Goal: Task Accomplishment & Management: Use online tool/utility

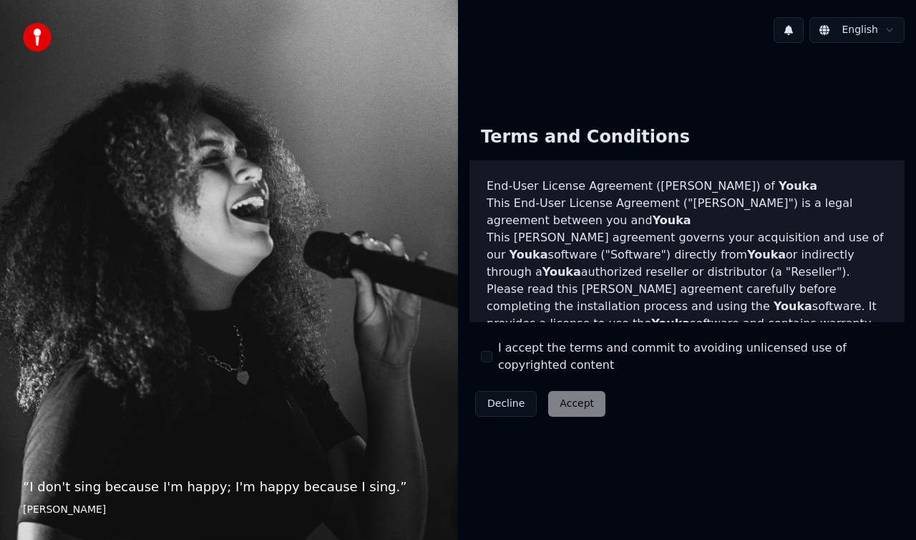
click at [577, 402] on div "Decline Accept" at bounding box center [541, 403] width 142 height 37
click at [487, 359] on button "I accept the terms and commit to avoiding unlicensed use of copyrighted content" at bounding box center [486, 356] width 11 height 11
click at [573, 411] on button "Accept" at bounding box center [576, 404] width 57 height 26
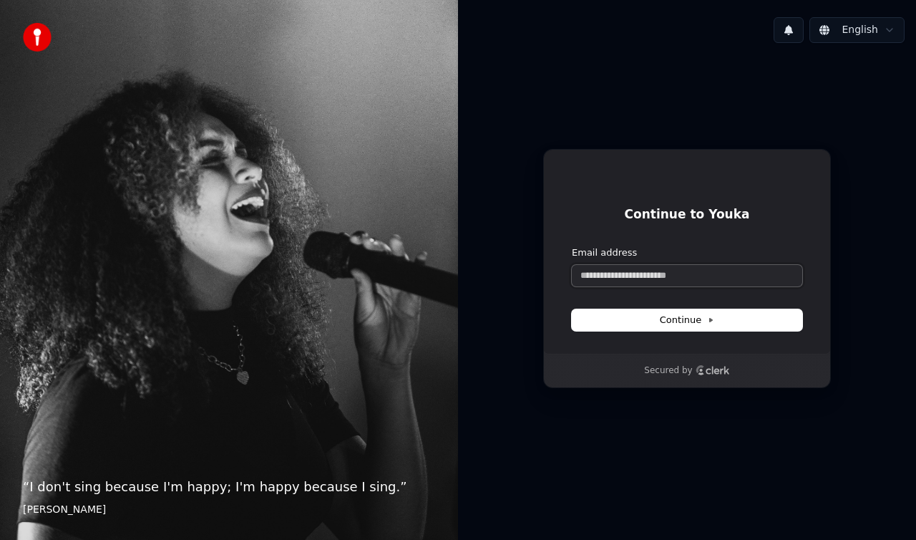
click at [621, 280] on input "Email address" at bounding box center [687, 275] width 230 height 21
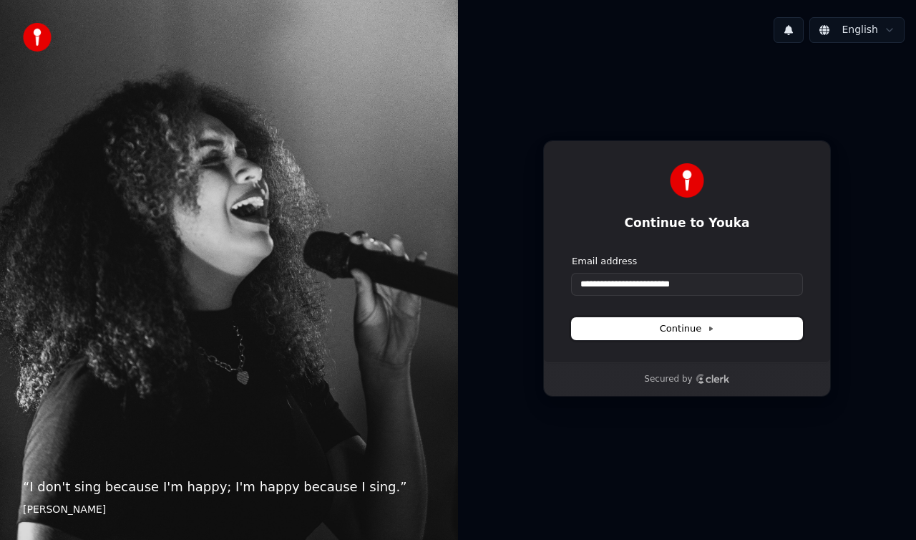
click at [646, 324] on button "Continue" at bounding box center [687, 328] width 230 height 21
type input "**********"
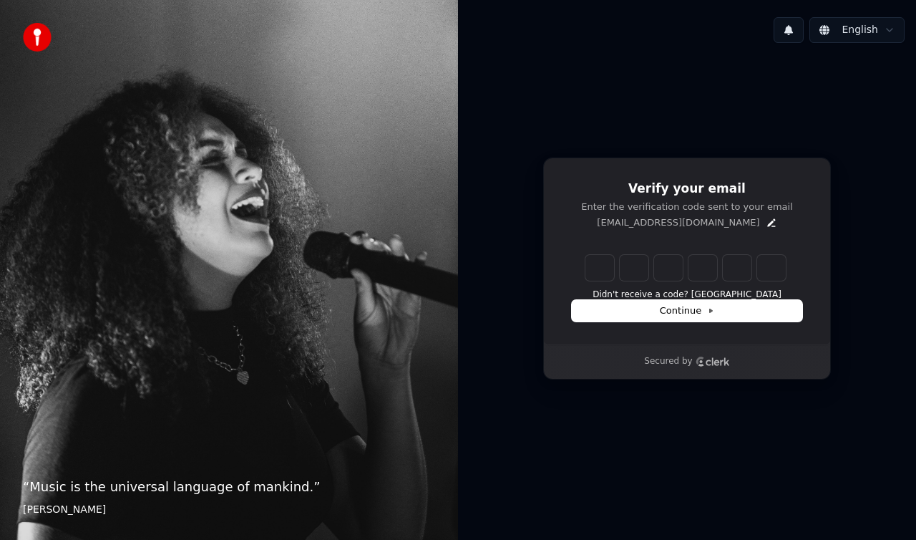
type input "*"
type input "**"
type input "*"
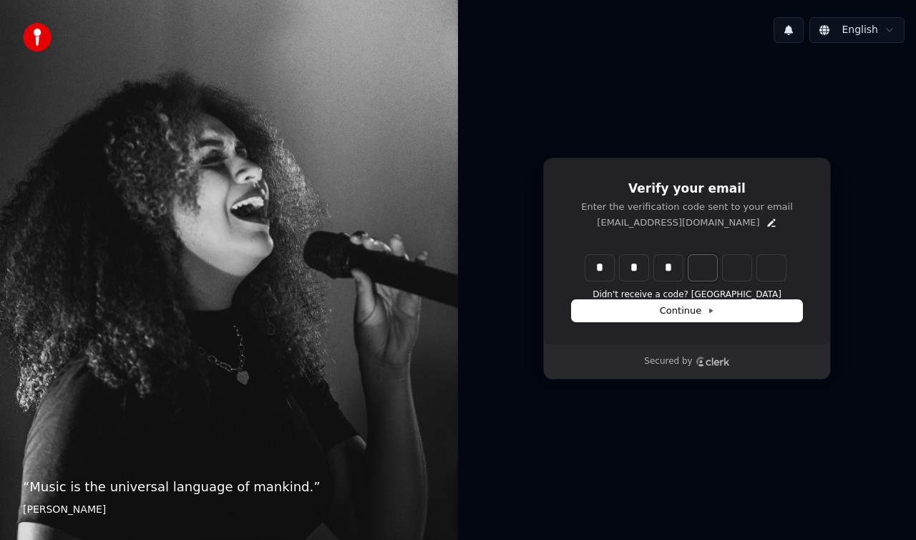
type input "***"
type input "*"
type input "****"
type input "*"
type input "******"
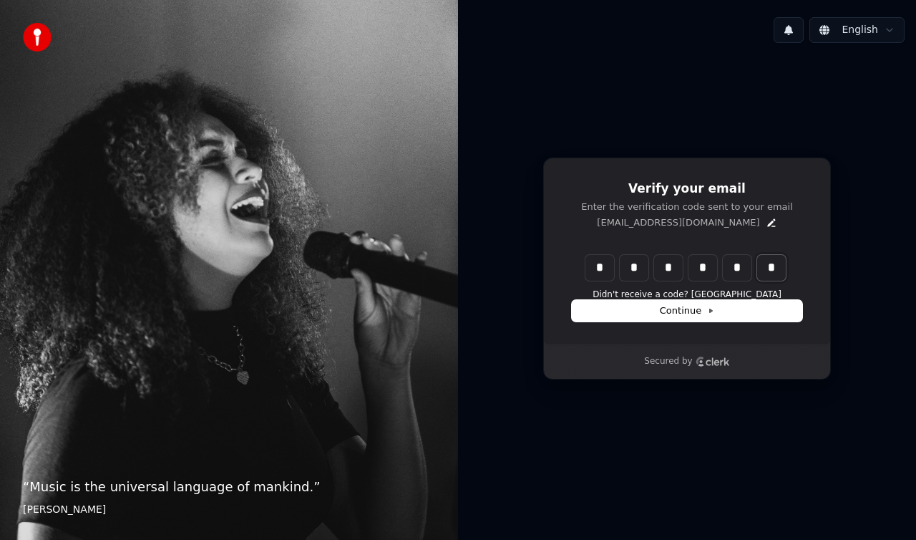
type input "*"
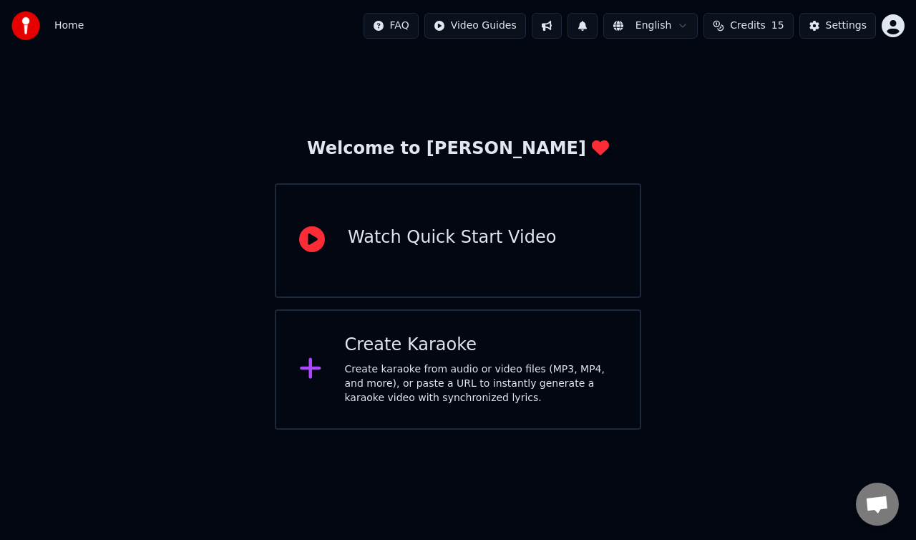
click at [534, 359] on div "Create Karaoke Create karaoke from audio or video files (MP3, MP4, and more), o…" at bounding box center [481, 370] width 273 height 72
click at [447, 225] on div "Watch Quick Start Video" at bounding box center [458, 240] width 367 height 115
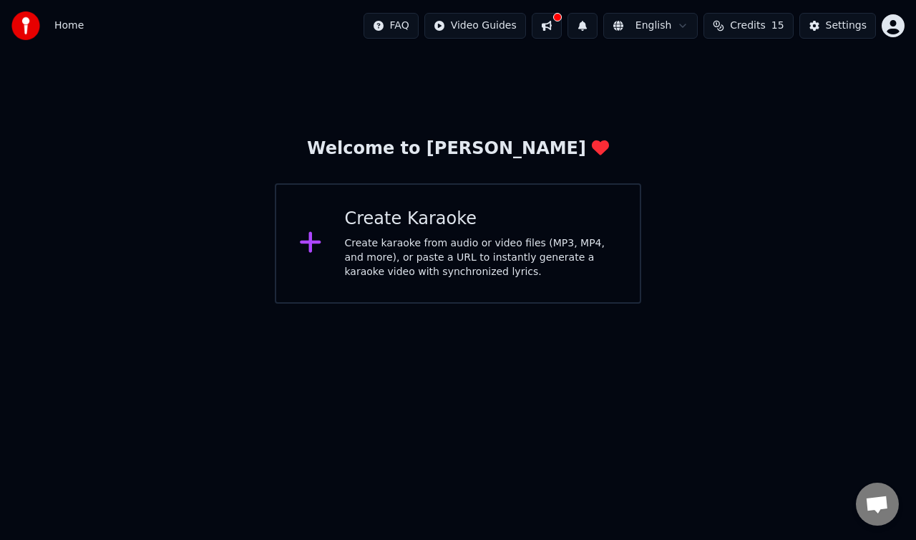
click at [396, 272] on div "Create karaoke from audio or video files (MP3, MP4, and more), or paste a URL t…" at bounding box center [481, 257] width 273 height 43
click at [448, 130] on div "Welcome to Youka Create Karaoke Create karaoke from audio or video files (MP3, …" at bounding box center [458, 178] width 916 height 252
click at [846, 37] on button "Settings" at bounding box center [838, 26] width 77 height 26
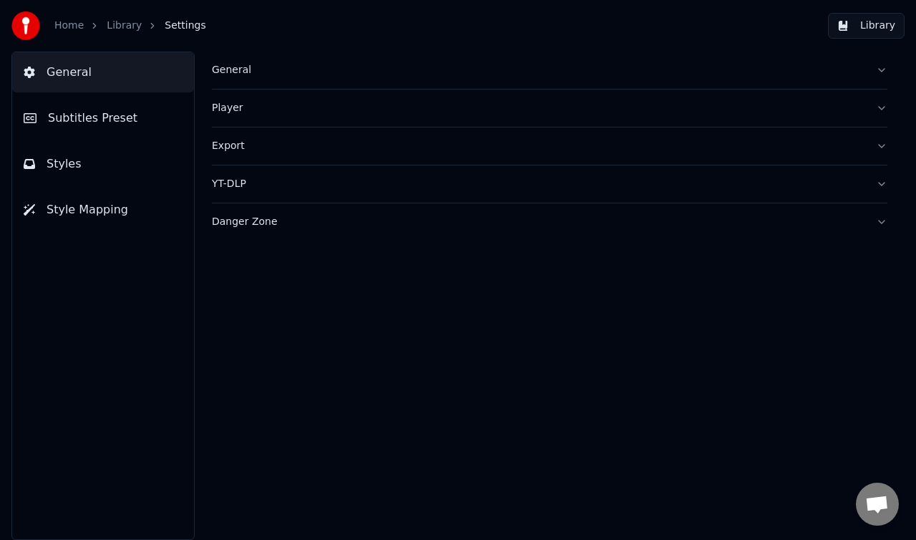
click at [26, 31] on img at bounding box center [25, 25] width 29 height 29
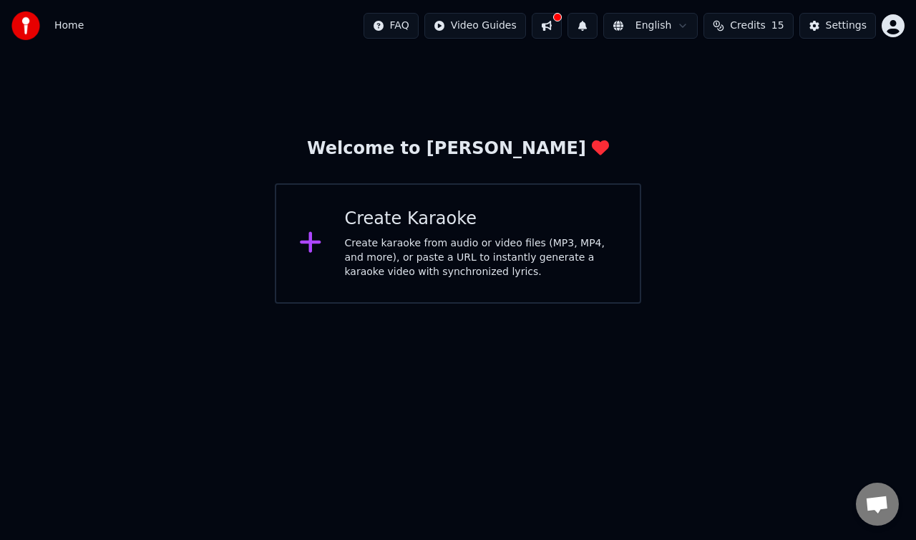
click at [562, 26] on button at bounding box center [547, 26] width 30 height 26
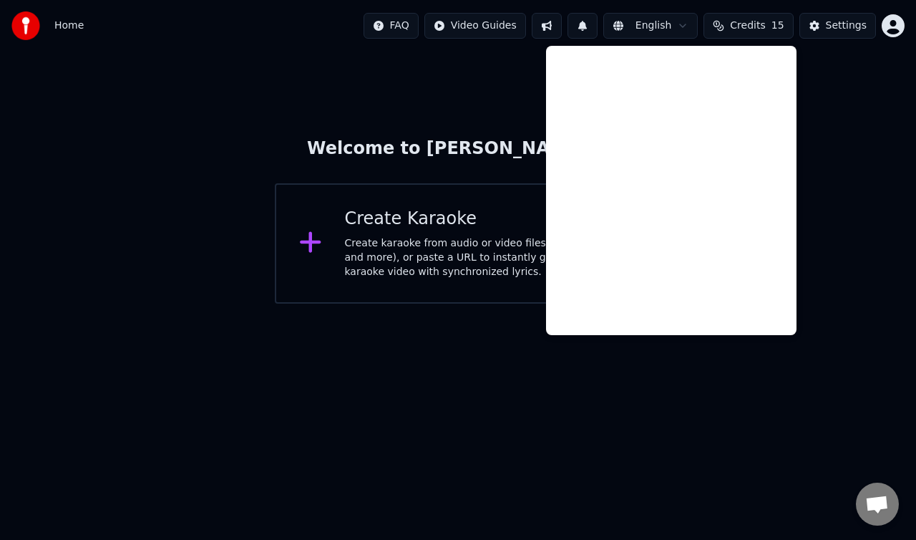
click at [870, 507] on span "Open chat" at bounding box center [877, 505] width 24 height 20
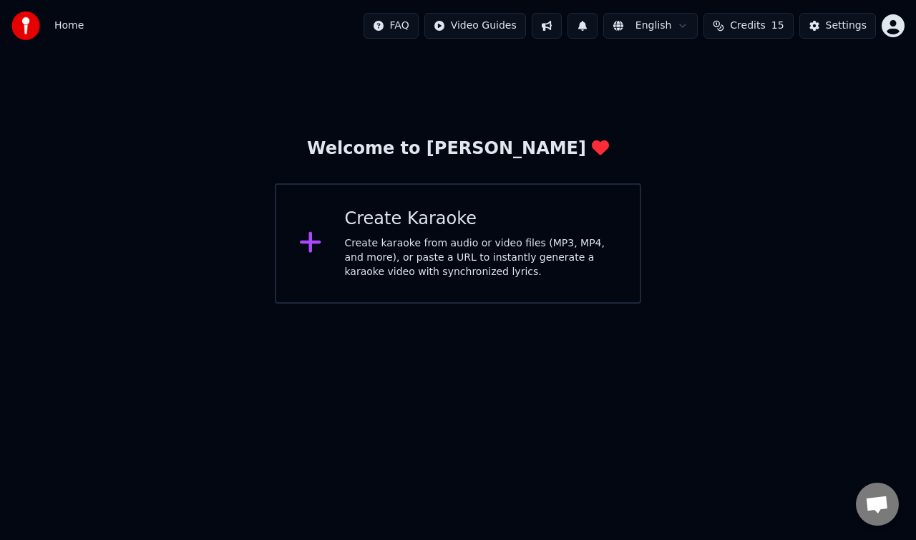
click at [562, 24] on button at bounding box center [547, 26] width 30 height 26
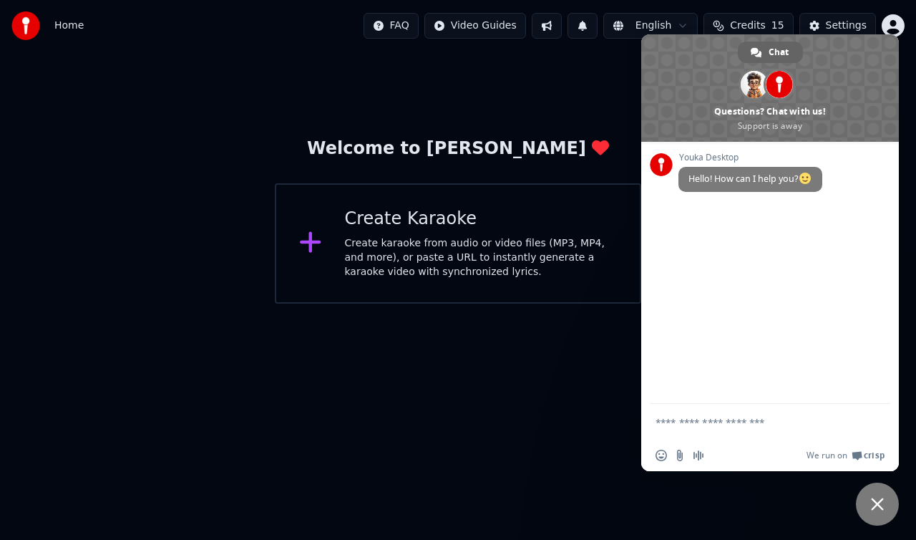
click at [856, 28] on div "Settings" at bounding box center [846, 26] width 41 height 14
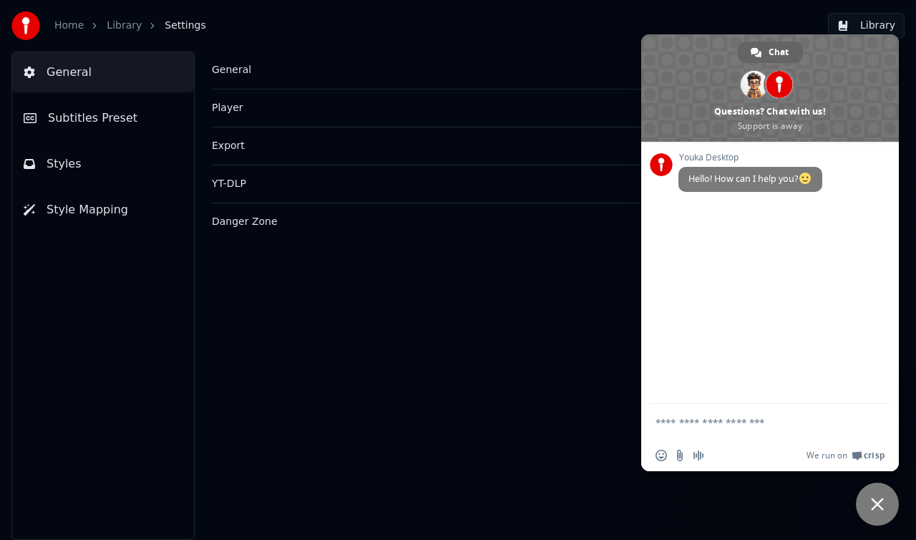
click at [127, 26] on link "Library" at bounding box center [124, 26] width 35 height 14
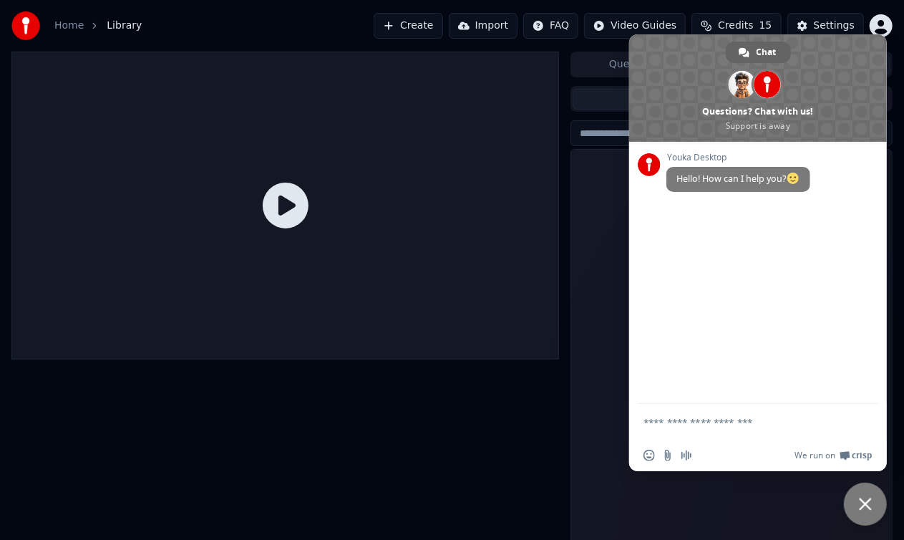
click at [318, 54] on div at bounding box center [285, 206] width 548 height 308
click at [877, 502] on span "Close chat" at bounding box center [865, 503] width 43 height 43
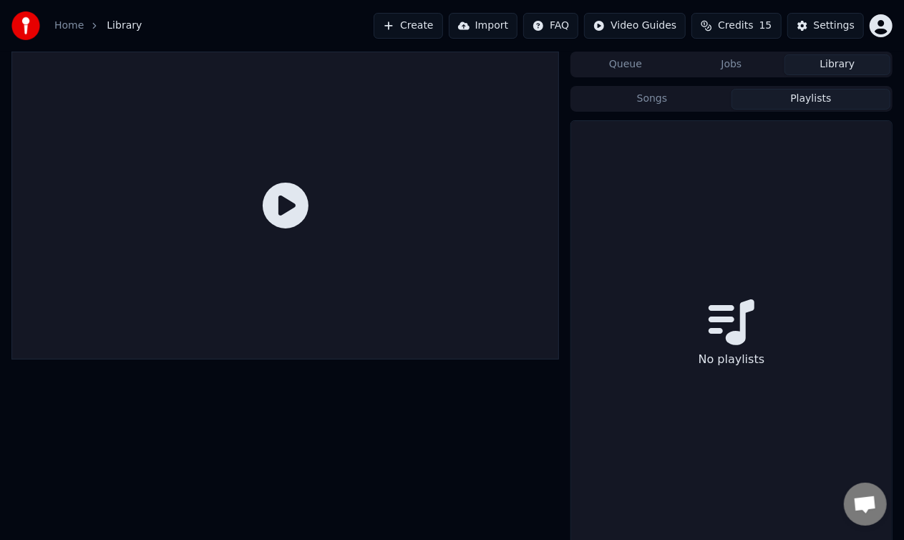
click at [787, 105] on button "Playlists" at bounding box center [811, 99] width 159 height 21
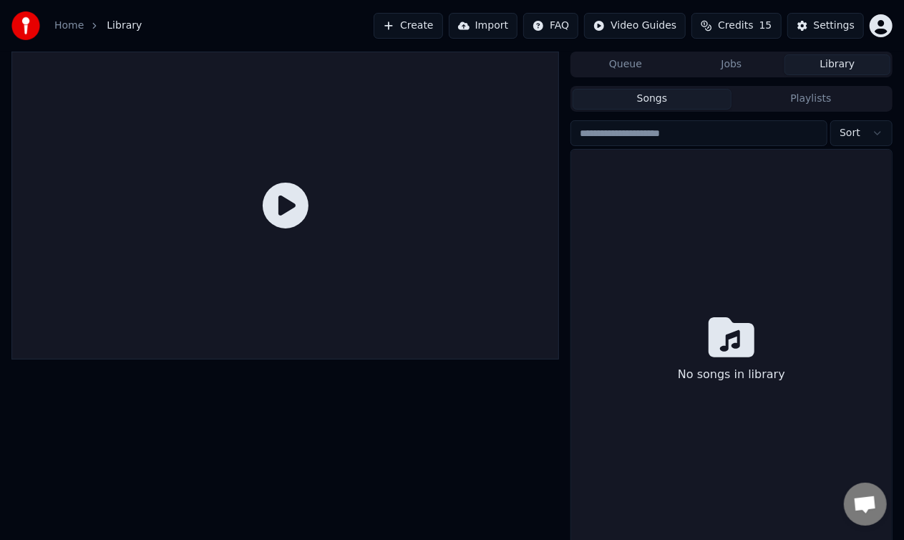
click at [706, 92] on button "Songs" at bounding box center [652, 99] width 159 height 21
click at [726, 136] on input "search" at bounding box center [699, 133] width 257 height 26
type input "*"
click at [66, 21] on link "Home" at bounding box center [68, 26] width 29 height 14
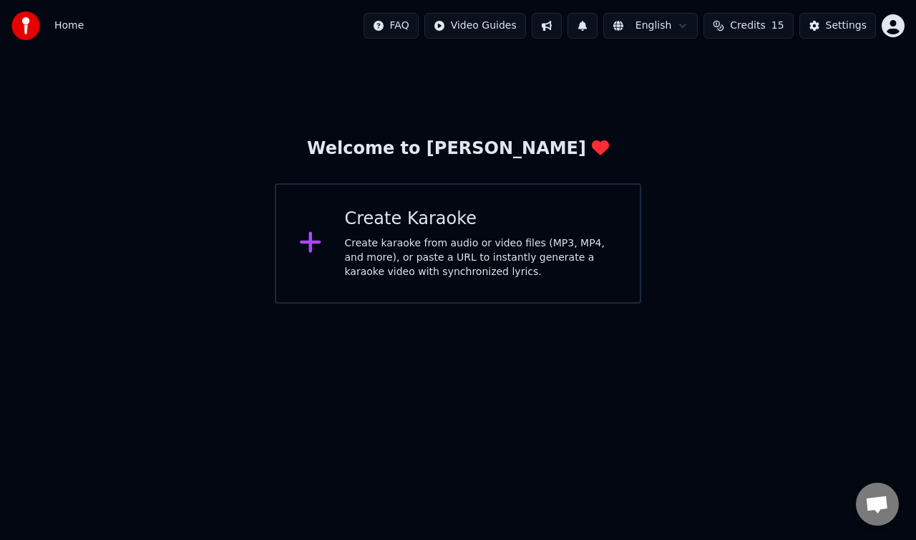
click at [389, 218] on div "Create Karaoke" at bounding box center [481, 219] width 273 height 23
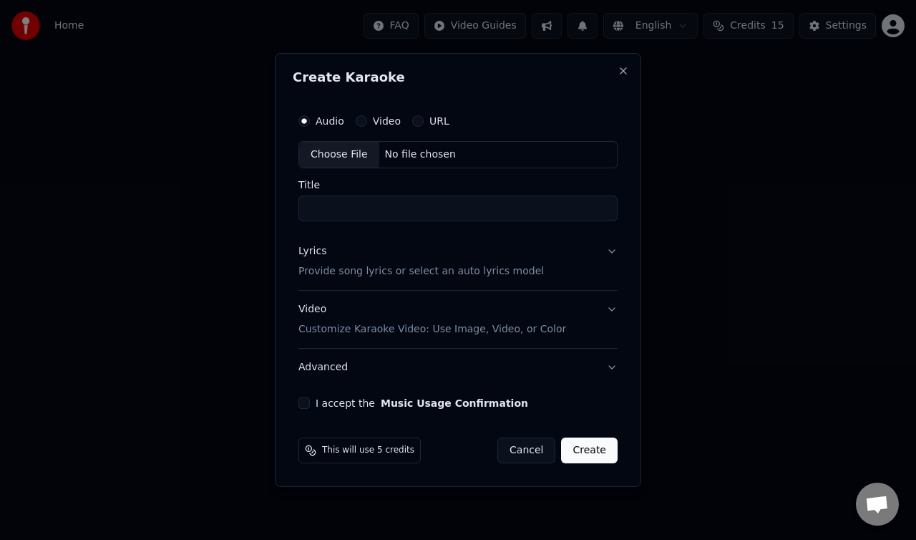
click at [419, 120] on button "URL" at bounding box center [417, 120] width 11 height 11
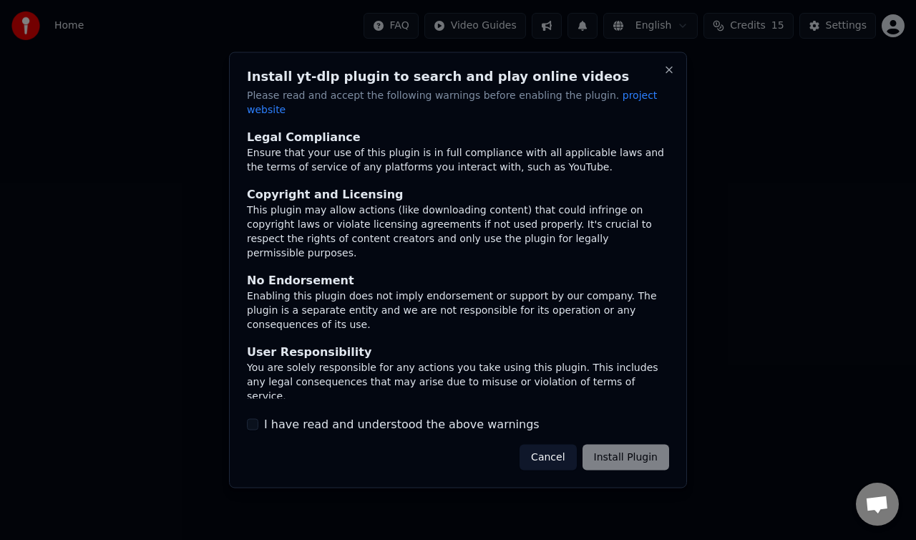
click at [644, 452] on div "Cancel Install Plugin" at bounding box center [595, 457] width 150 height 26
click at [251, 418] on button "I have read and understood the above warnings" at bounding box center [252, 423] width 11 height 11
click at [628, 457] on button "Install Plugin" at bounding box center [626, 457] width 87 height 26
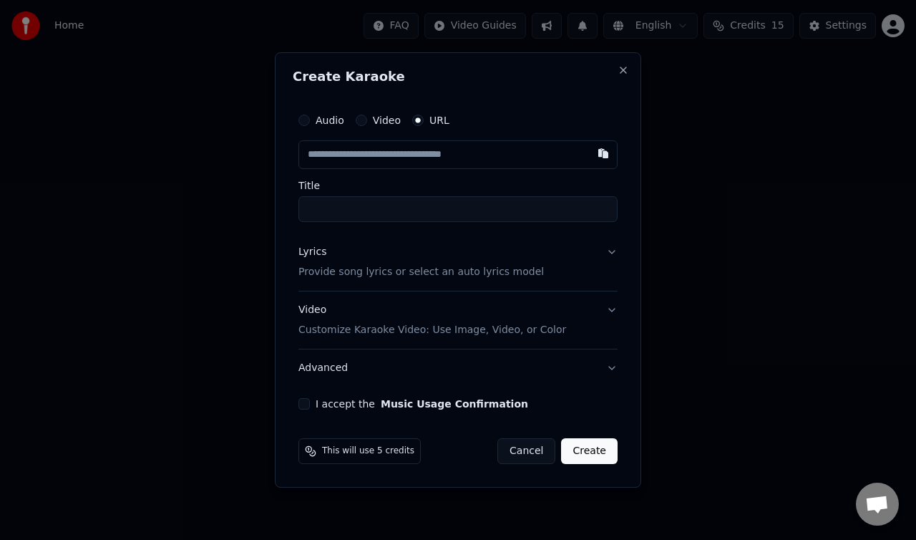
paste input "**********"
type input "**********"
click at [590, 452] on button "Create" at bounding box center [589, 451] width 57 height 26
type input "**********"
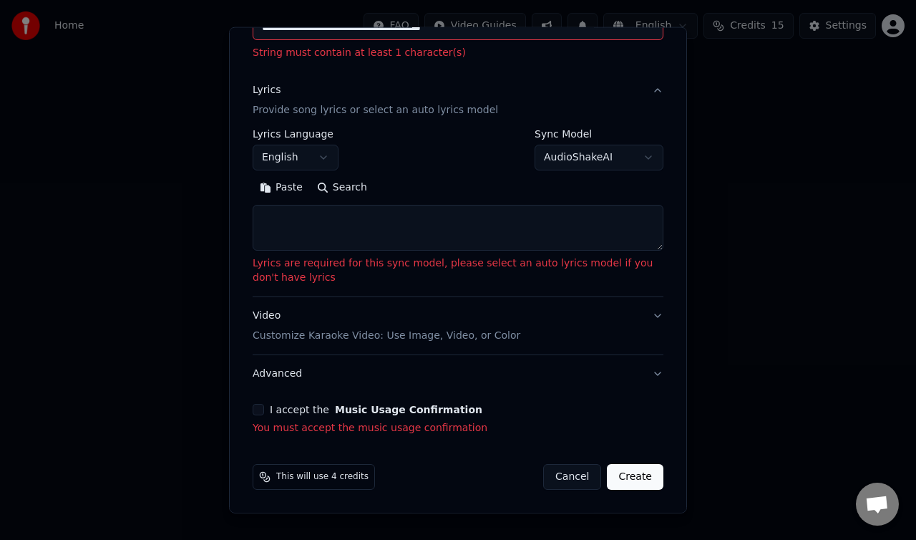
type input "**********"
click at [259, 412] on button "I accept the Music Usage Confirmation" at bounding box center [258, 409] width 11 height 11
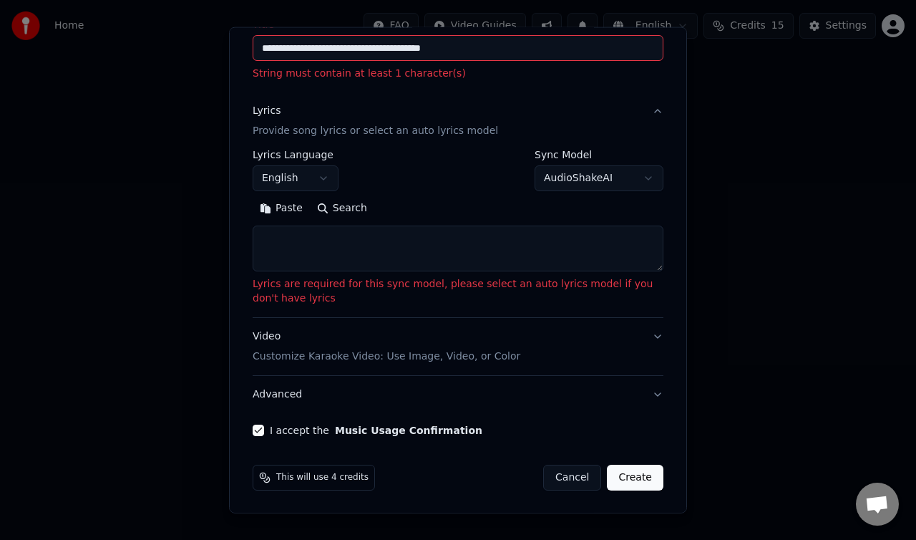
scroll to position [0, 0]
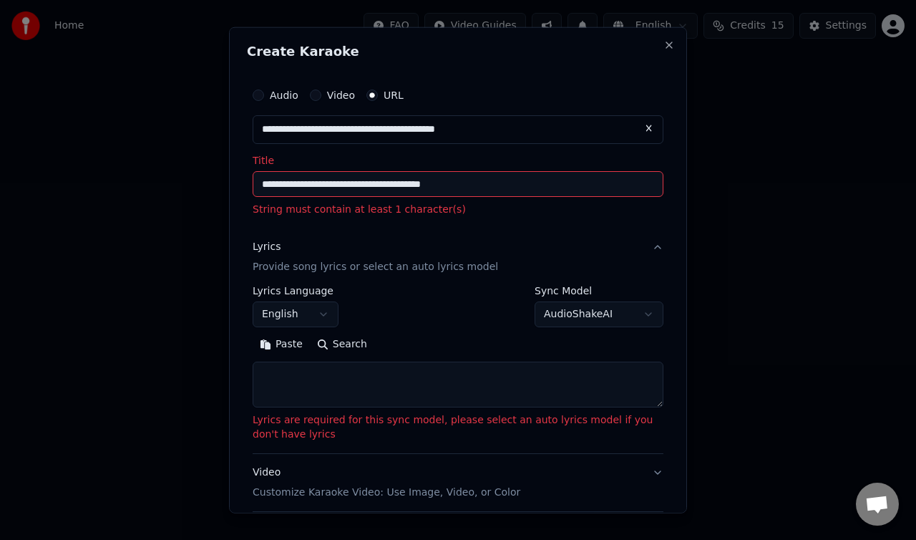
click at [478, 189] on input "**********" at bounding box center [458, 184] width 411 height 26
click at [340, 372] on textarea at bounding box center [458, 384] width 411 height 46
paste textarea "**********"
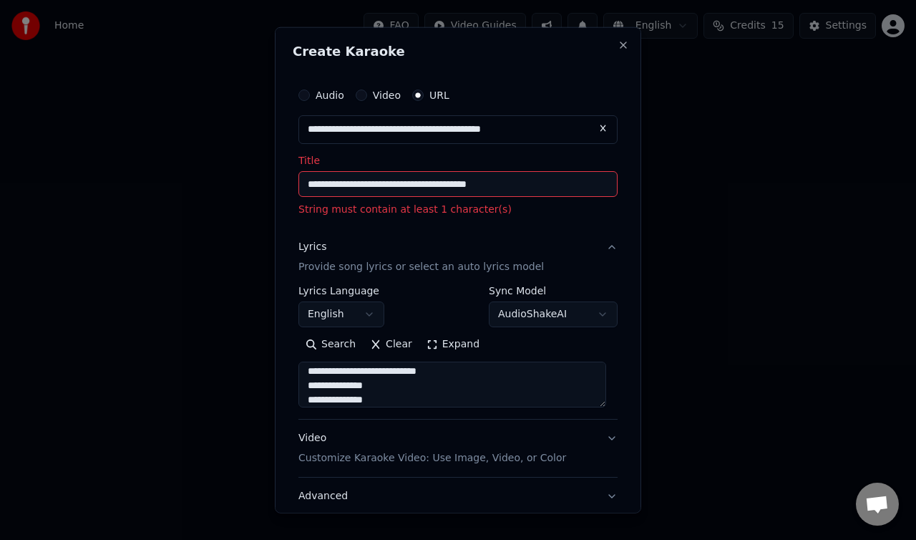
scroll to position [102, 0]
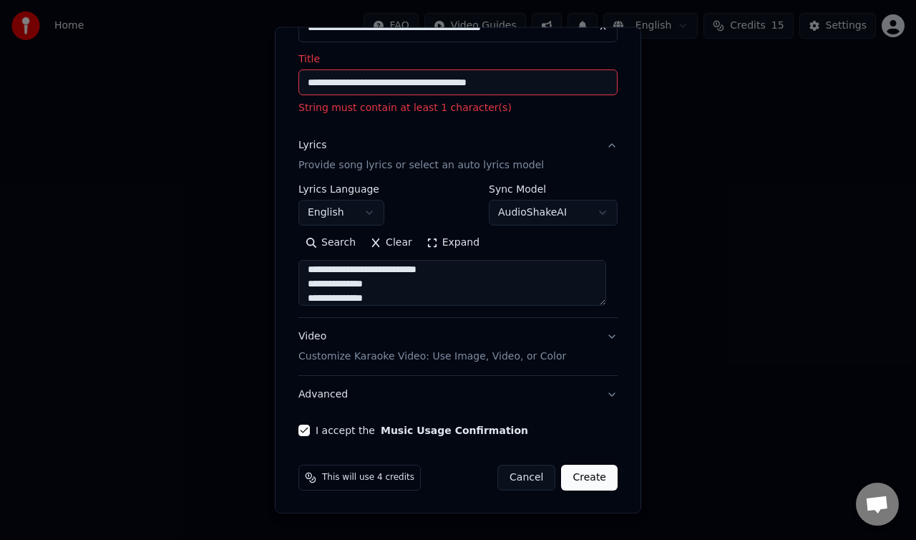
type textarea "**********"
click at [588, 480] on button "Create" at bounding box center [589, 478] width 57 height 26
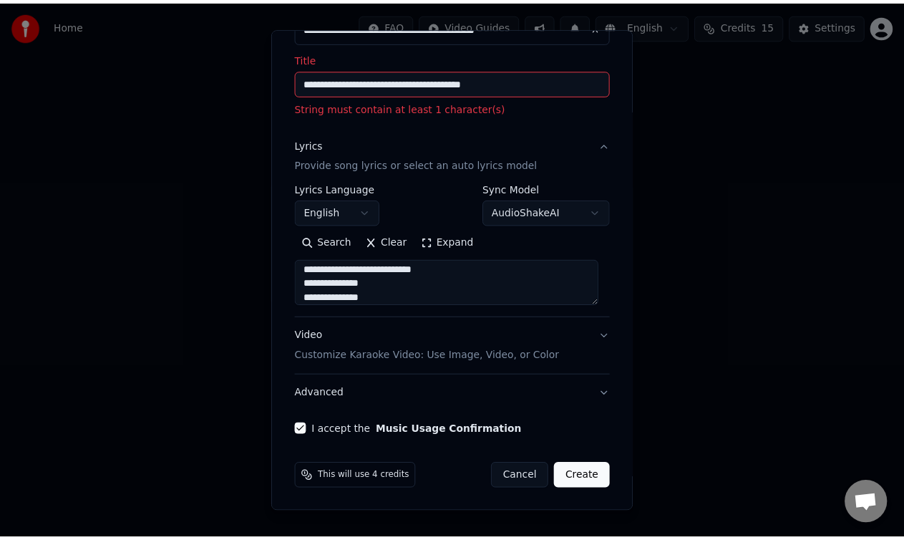
scroll to position [82, 0]
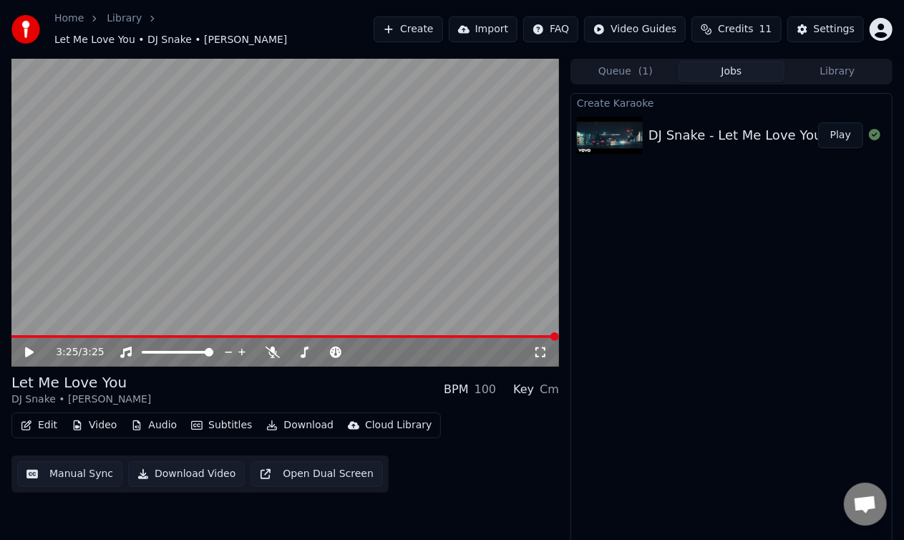
click at [27, 349] on icon at bounding box center [39, 351] width 33 height 11
click at [13, 335] on span at bounding box center [82, 336] width 142 height 3
click at [308, 351] on div "2:46 / 3:25" at bounding box center [294, 352] width 477 height 14
click at [299, 346] on icon at bounding box center [304, 351] width 14 height 11
click at [360, 345] on div at bounding box center [368, 352] width 115 height 14
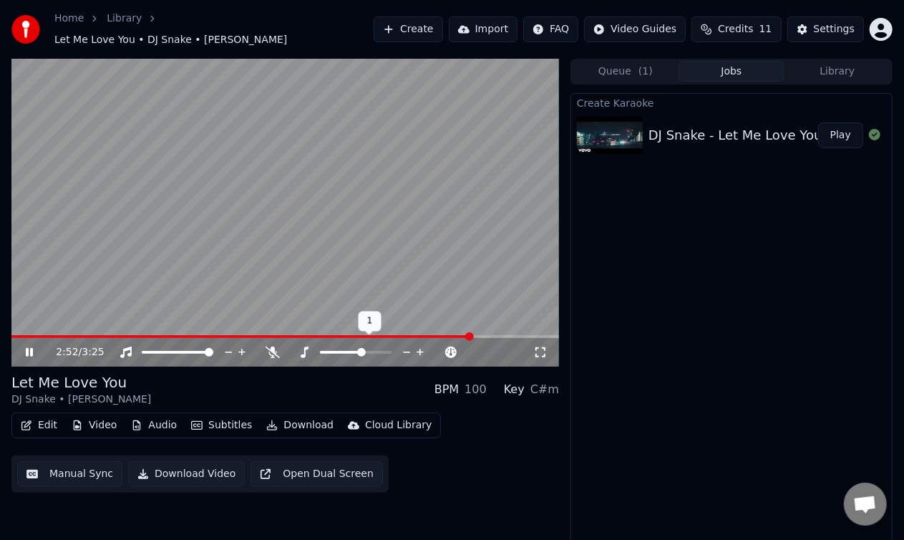
click at [362, 351] on span at bounding box center [356, 352] width 72 height 3
click at [417, 345] on icon at bounding box center [421, 352] width 14 height 14
click at [17, 325] on video at bounding box center [285, 213] width 548 height 308
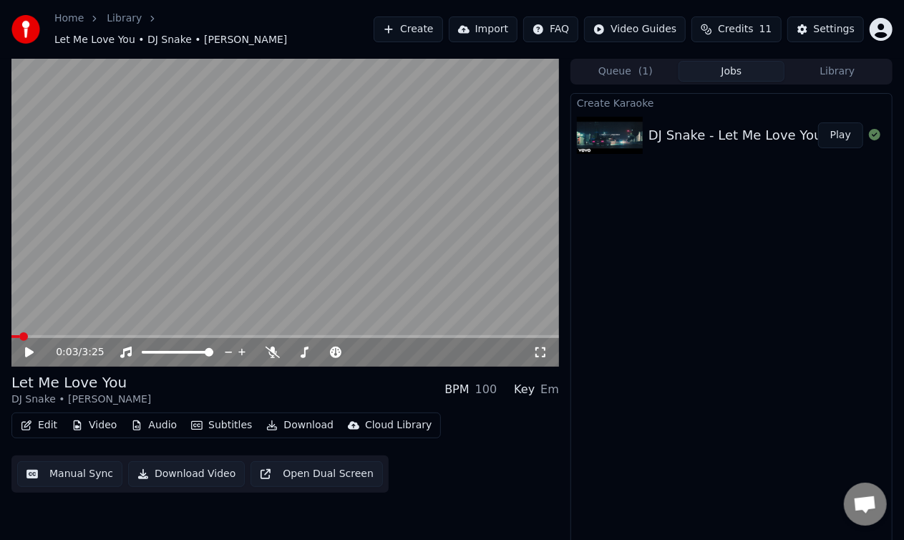
click at [19, 335] on span at bounding box center [15, 336] width 8 height 3
click at [238, 275] on video at bounding box center [285, 213] width 548 height 308
click at [402, 345] on icon at bounding box center [407, 352] width 14 height 14
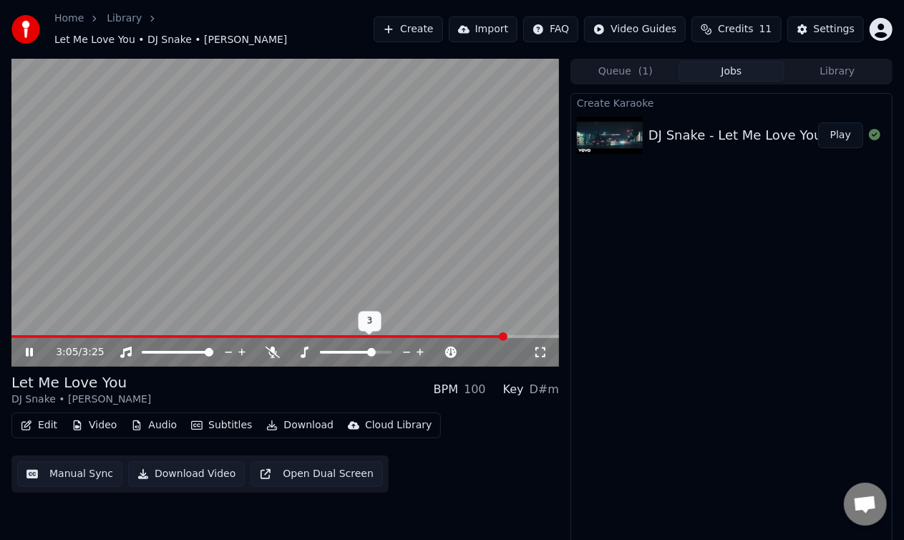
click at [402, 345] on icon at bounding box center [407, 352] width 14 height 14
click at [74, 338] on div "3:23 / 3:25" at bounding box center [285, 352] width 548 height 29
click at [73, 330] on div "3:25 / 3:25" at bounding box center [285, 213] width 548 height 308
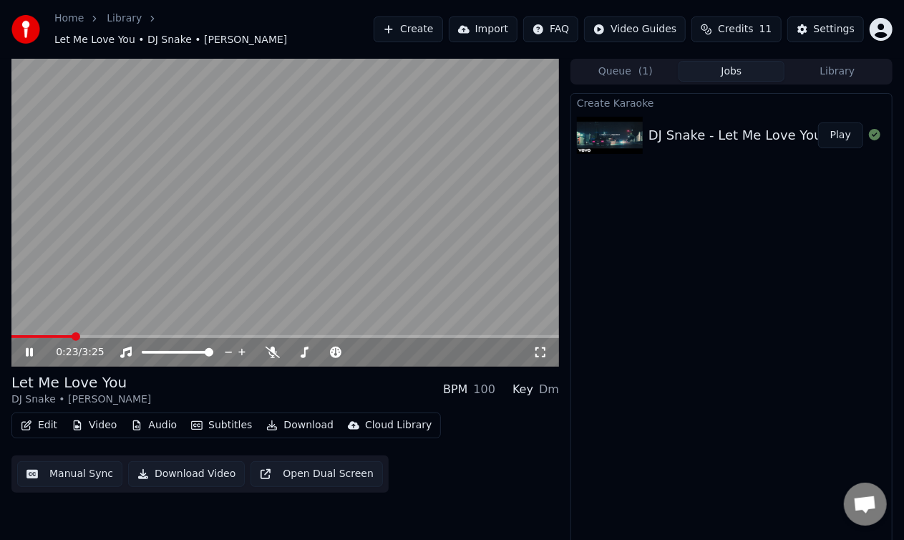
click at [73, 335] on span at bounding box center [285, 336] width 548 height 3
click at [26, 347] on icon at bounding box center [29, 352] width 9 height 10
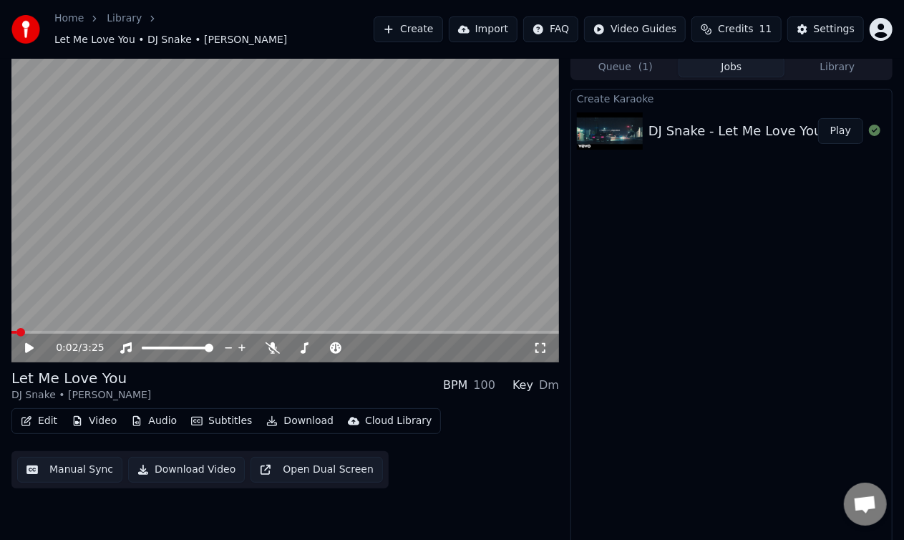
click at [16, 331] on span at bounding box center [13, 332] width 5 height 3
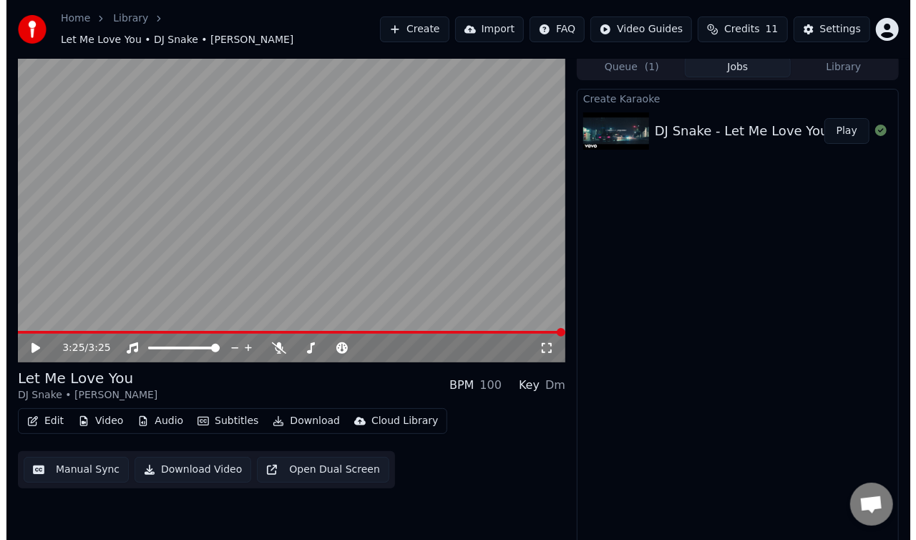
scroll to position [0, 0]
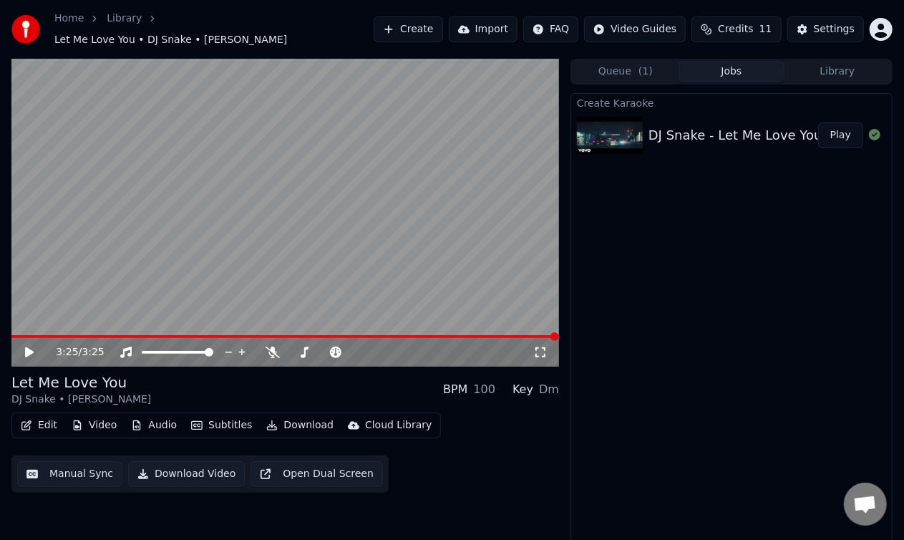
click at [417, 27] on button "Create" at bounding box center [408, 29] width 69 height 26
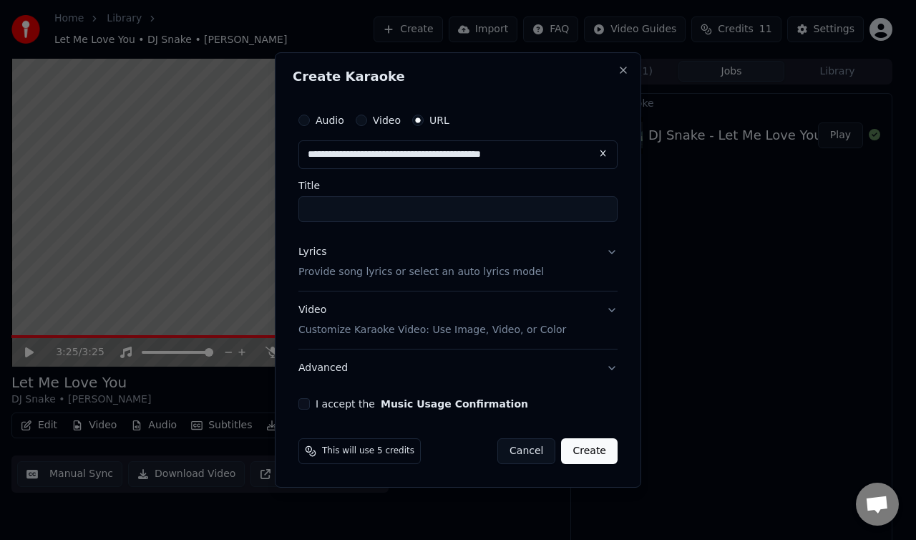
type input "**********"
click at [596, 445] on button "Create" at bounding box center [589, 451] width 57 height 26
type input "**********"
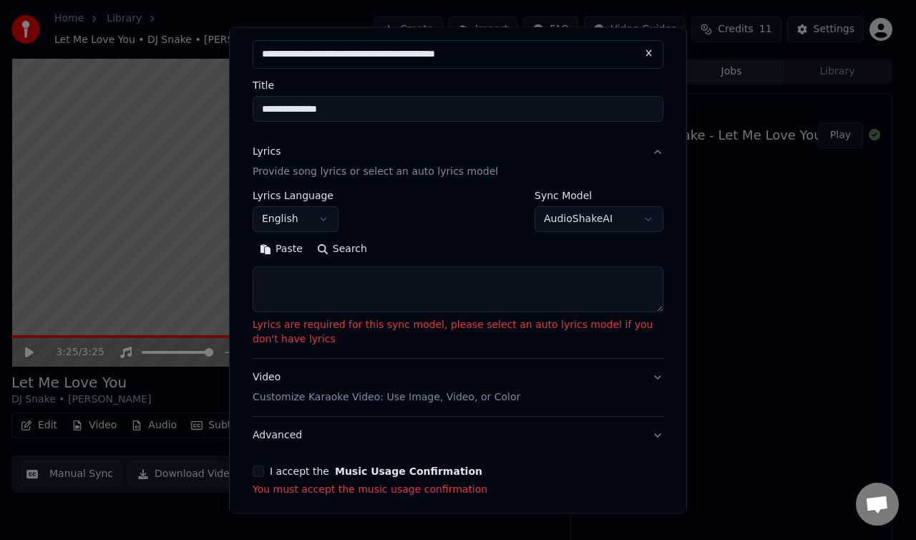
scroll to position [136, 0]
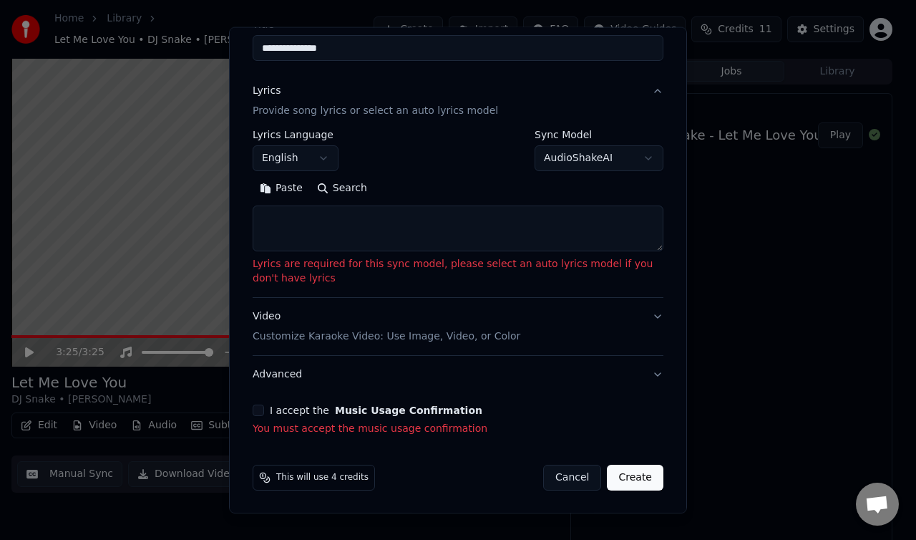
click at [417, 233] on textarea at bounding box center [458, 228] width 411 height 46
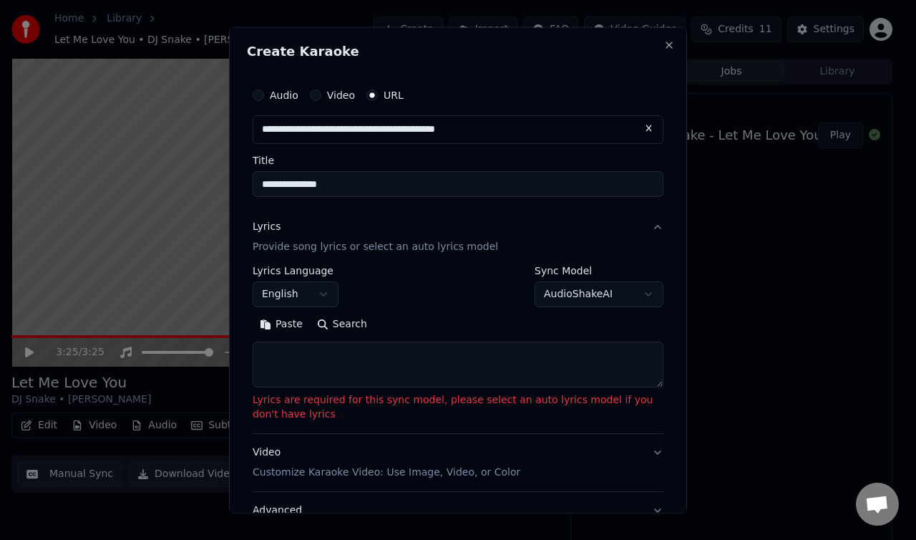
click at [393, 176] on input "**********" at bounding box center [458, 184] width 411 height 26
click at [371, 381] on textarea at bounding box center [458, 364] width 411 height 46
paste textarea "**********"
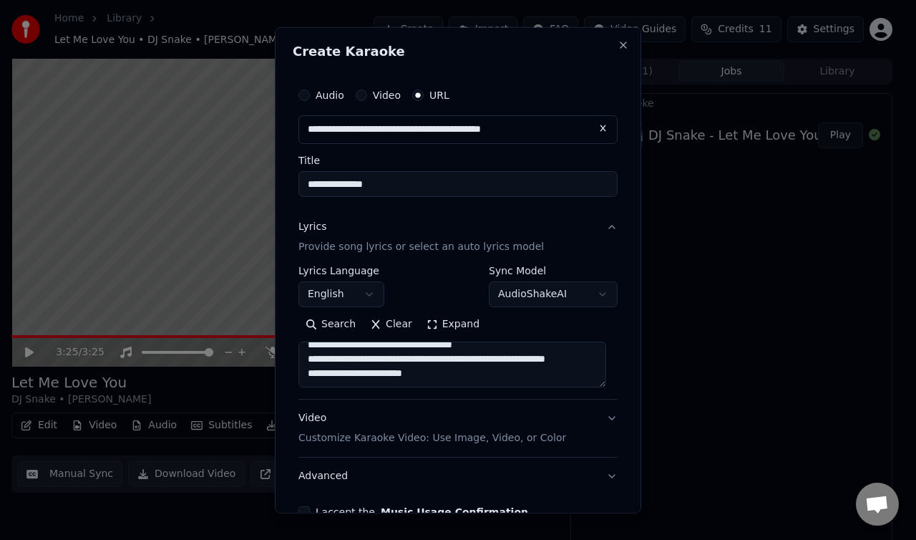
scroll to position [102, 0]
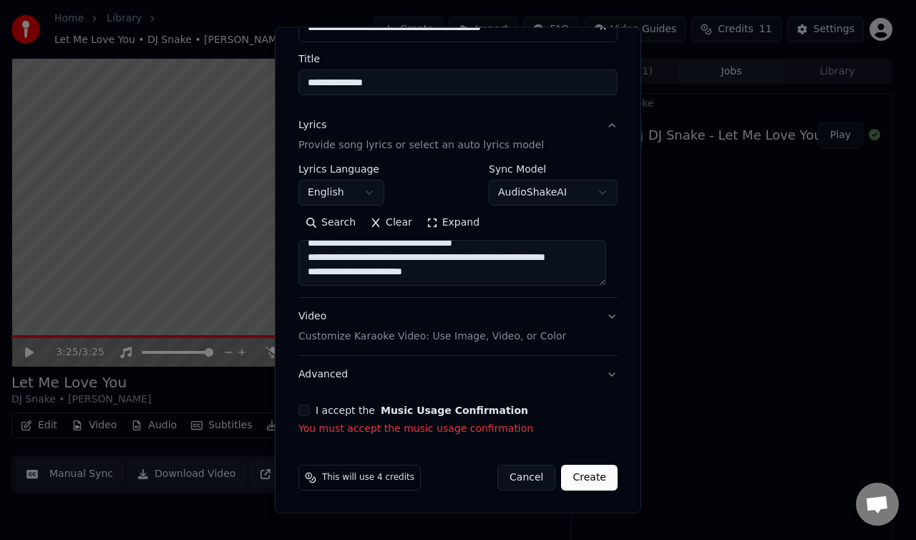
type textarea "**********"
click at [306, 410] on button "I accept the Music Usage Confirmation" at bounding box center [304, 409] width 11 height 11
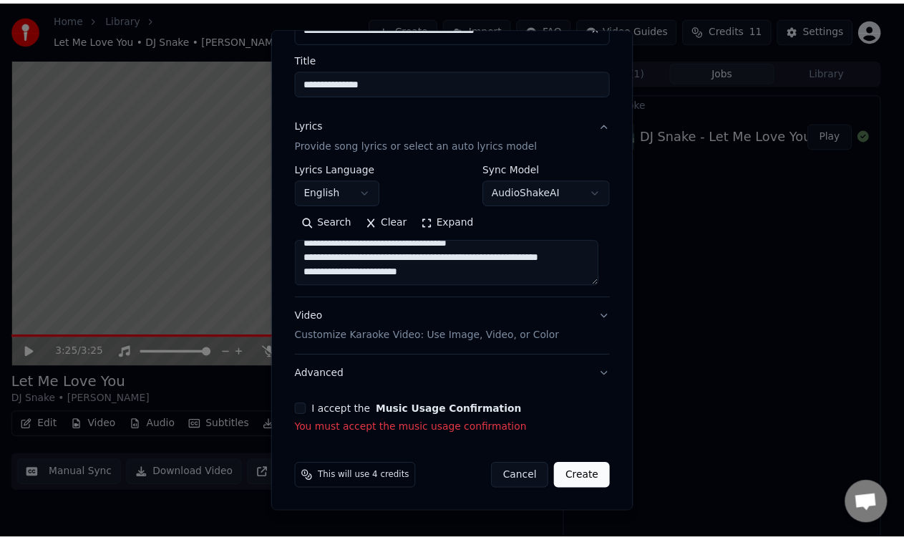
scroll to position [82, 0]
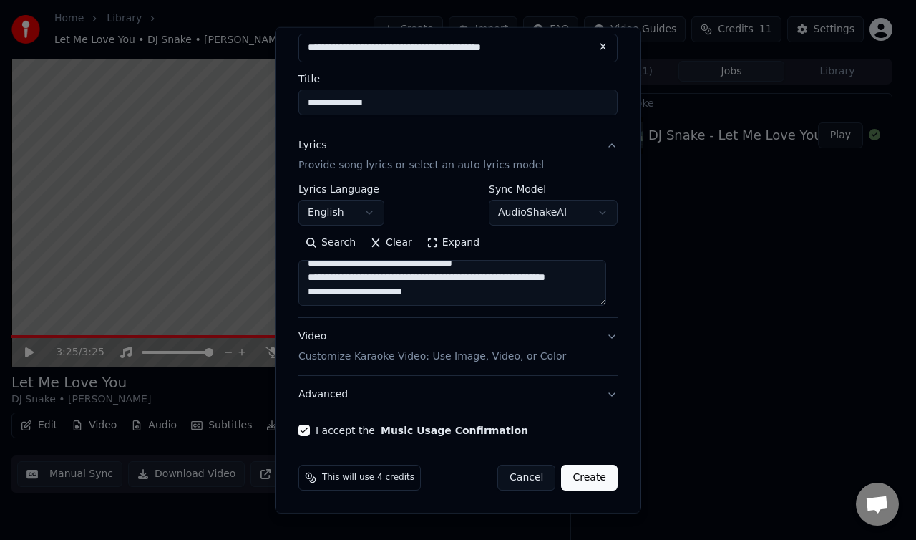
click at [589, 482] on button "Create" at bounding box center [589, 478] width 57 height 26
select select
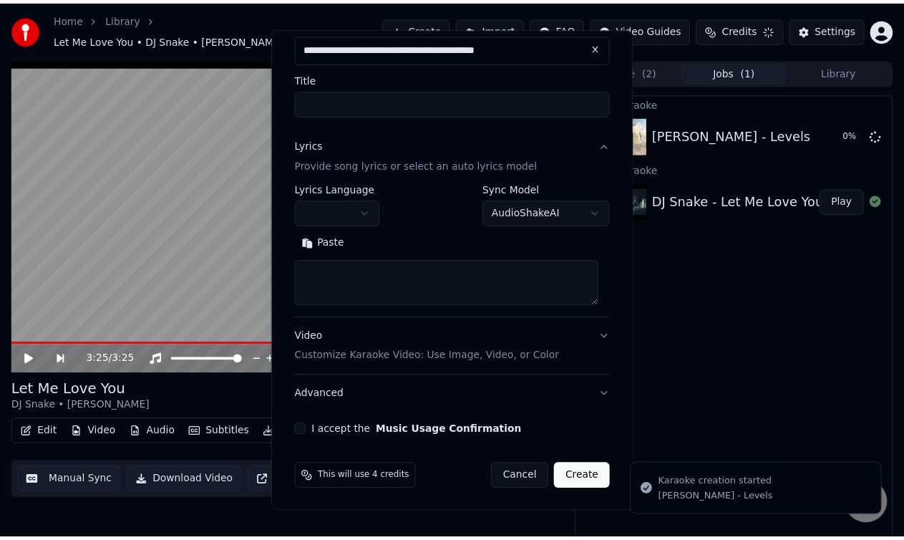
scroll to position [0, 0]
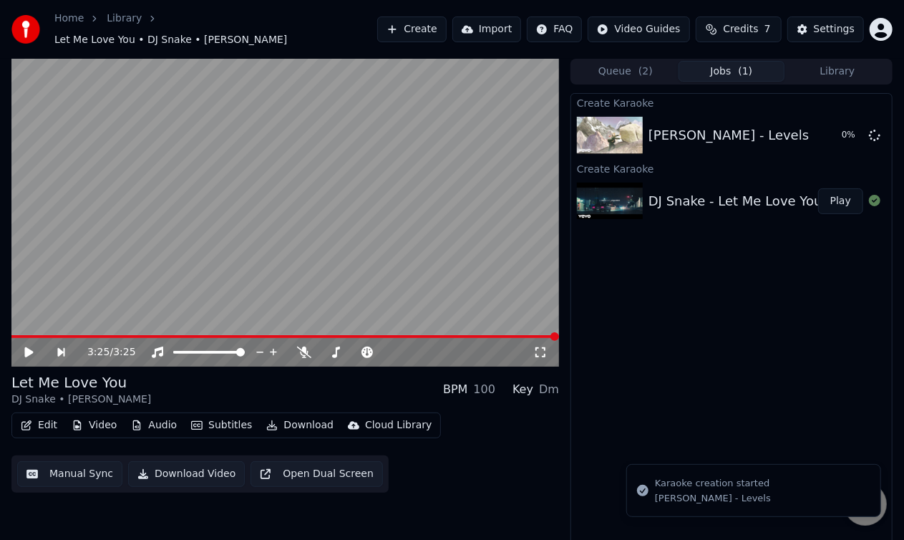
click at [758, 31] on span "Credits" at bounding box center [740, 29] width 35 height 14
click at [719, 270] on div "Create Karaoke [PERSON_NAME] - Levels 2 % Create Karaoke DJ Snake - Let Me Love…" at bounding box center [732, 322] width 322 height 459
click at [653, 135] on div "[PERSON_NAME] - Levels" at bounding box center [729, 135] width 160 height 20
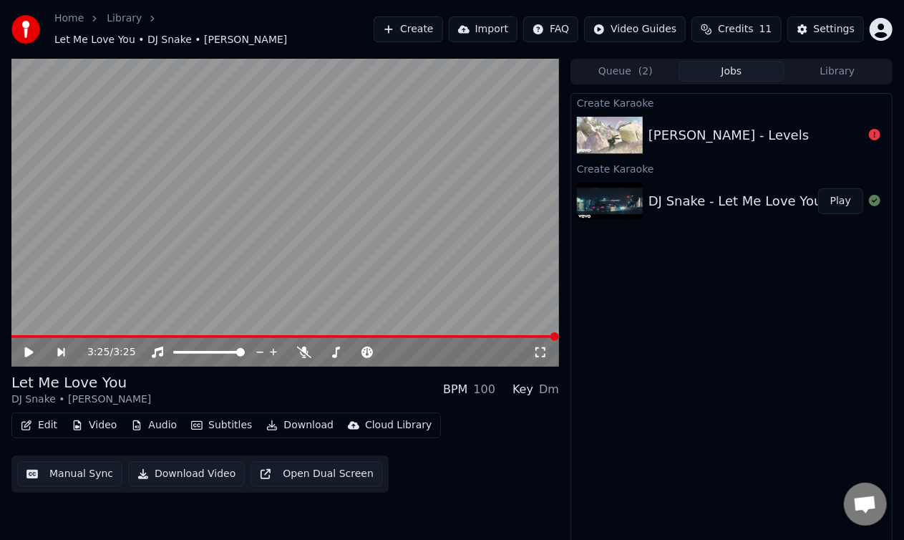
click at [707, 143] on div "[PERSON_NAME] - Levels" at bounding box center [731, 135] width 321 height 49
click at [705, 134] on div "[PERSON_NAME] - Levels" at bounding box center [729, 135] width 160 height 20
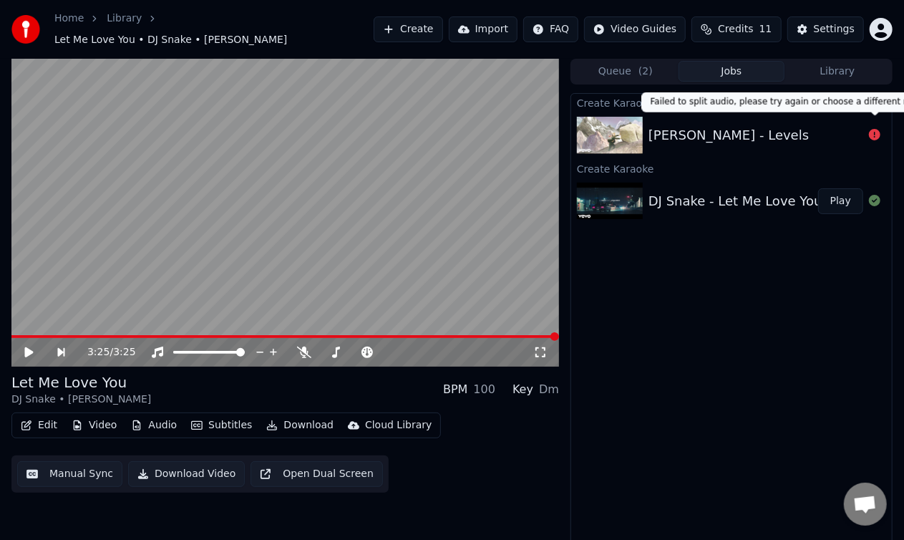
click at [872, 129] on icon at bounding box center [874, 134] width 11 height 11
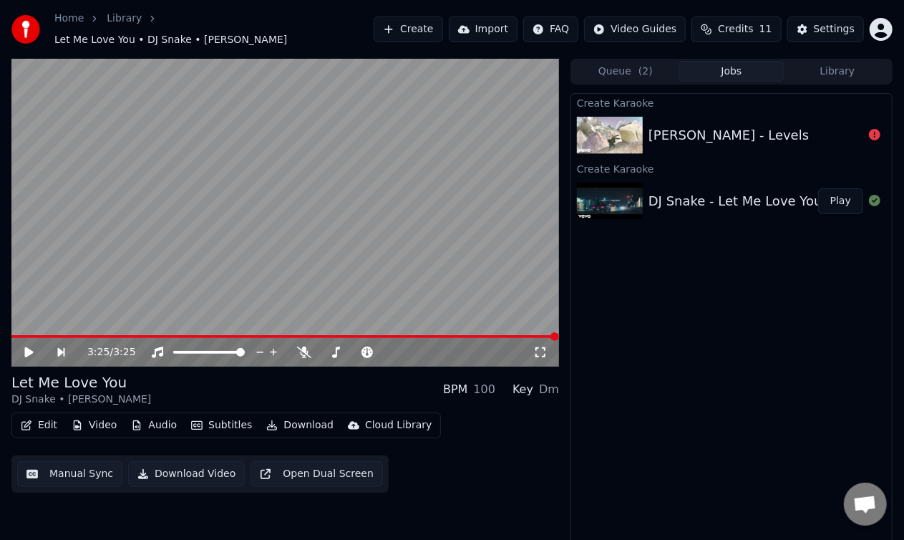
click at [626, 117] on img at bounding box center [610, 135] width 66 height 37
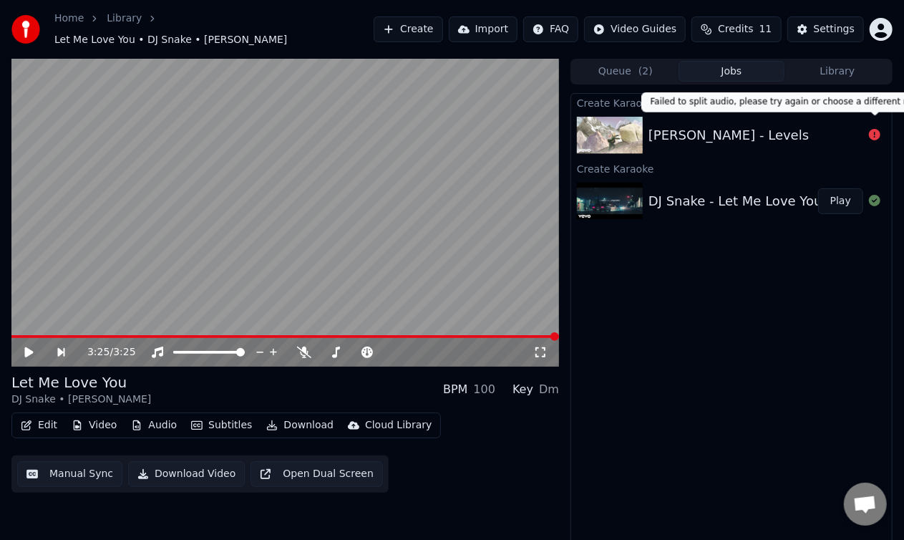
click at [873, 129] on icon at bounding box center [874, 134] width 11 height 11
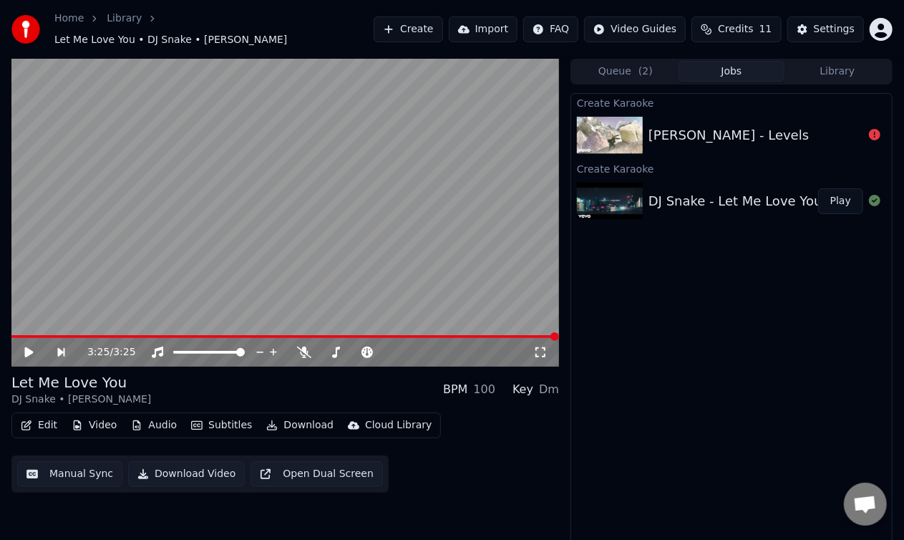
click at [671, 112] on div "[PERSON_NAME] - Levels" at bounding box center [731, 135] width 321 height 49
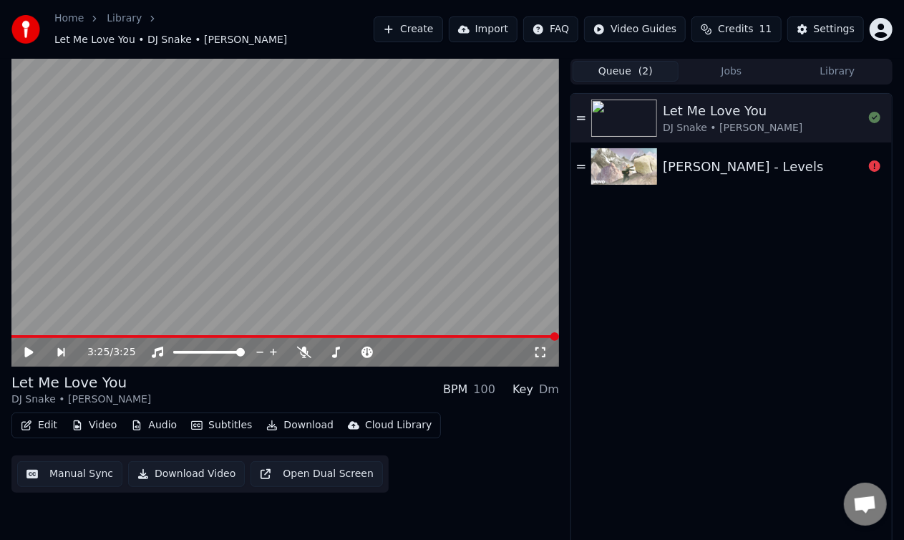
click at [621, 67] on button "Queue ( 2 )" at bounding box center [626, 71] width 106 height 21
click at [683, 164] on div "[PERSON_NAME] - Levels" at bounding box center [743, 167] width 160 height 20
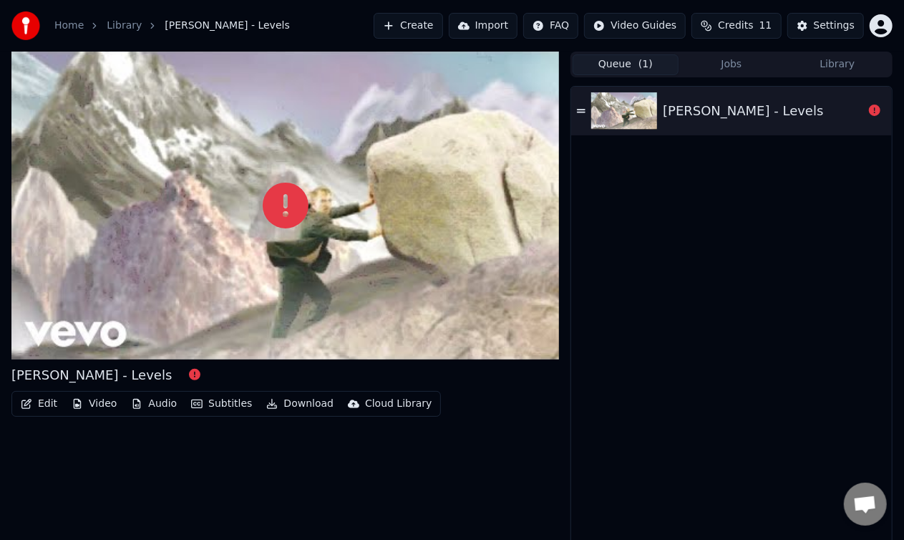
click at [137, 289] on div at bounding box center [285, 206] width 548 height 308
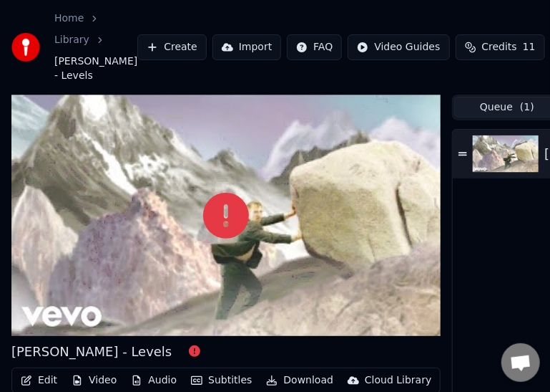
click at [507, 158] on img at bounding box center [506, 153] width 66 height 37
